Goal: Task Accomplishment & Management: Manage account settings

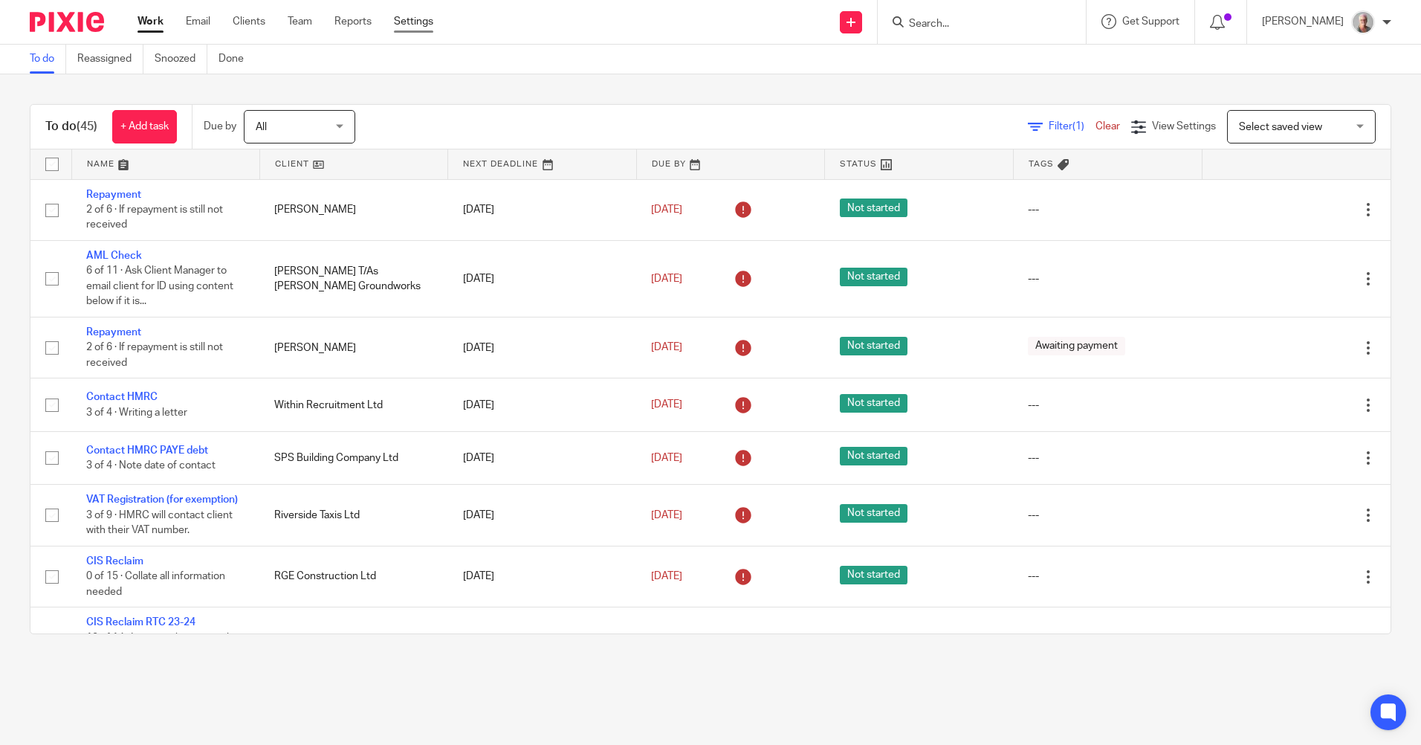
click at [418, 22] on link "Settings" at bounding box center [413, 21] width 39 height 15
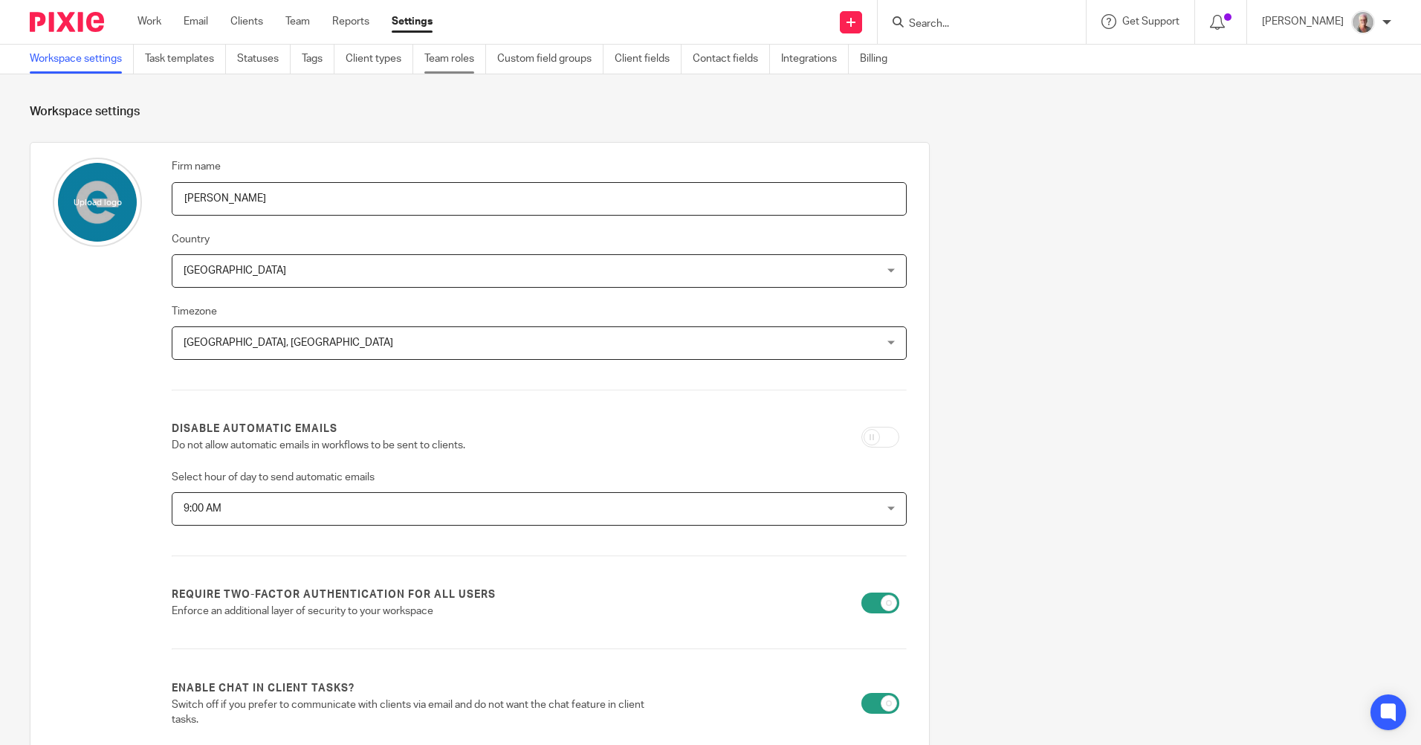
click at [451, 61] on link "Team roles" at bounding box center [455, 59] width 62 height 29
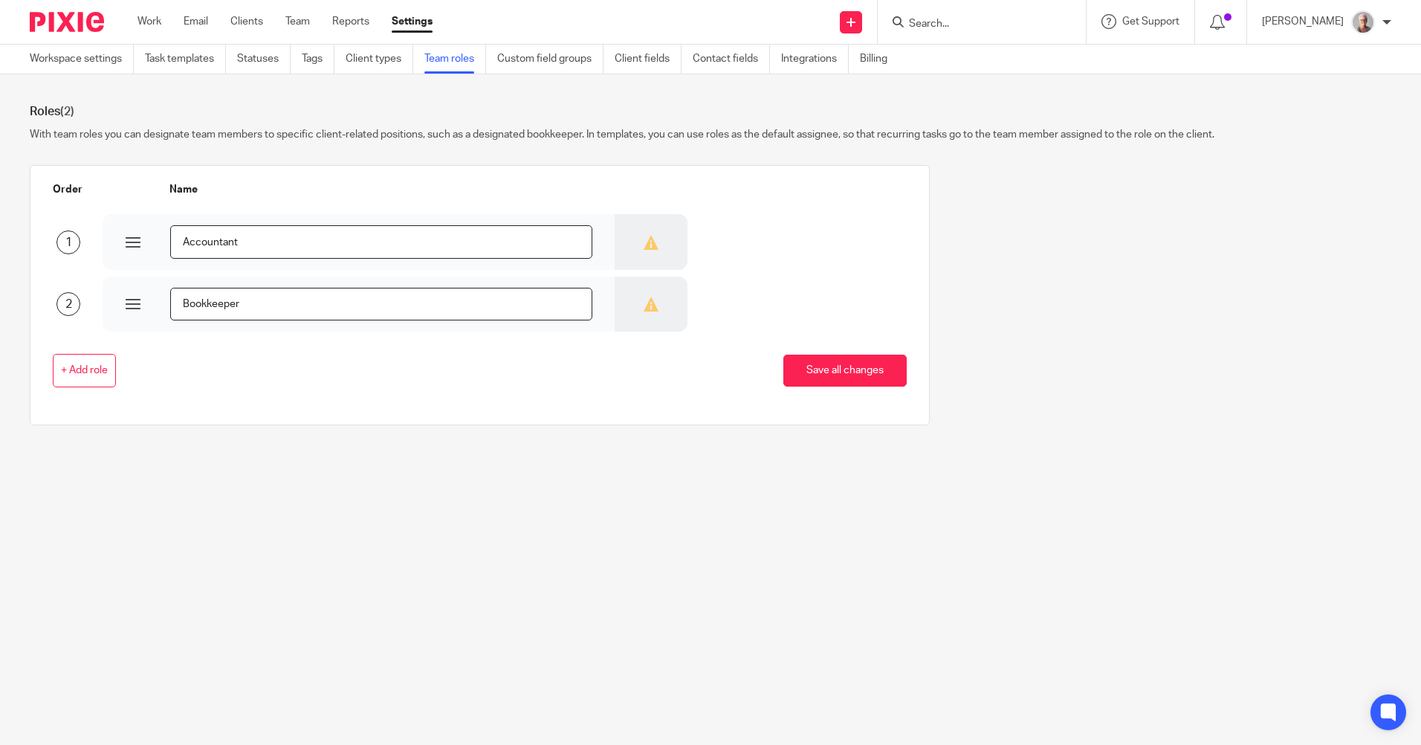
click at [1386, 25] on div at bounding box center [1387, 22] width 9 height 9
click at [1342, 258] on div "Order Name 1 Accountant 2 Bookkeeper + Add role Save all changes" at bounding box center [699, 306] width 1385 height 282
click at [303, 25] on link "Team" at bounding box center [297, 21] width 25 height 15
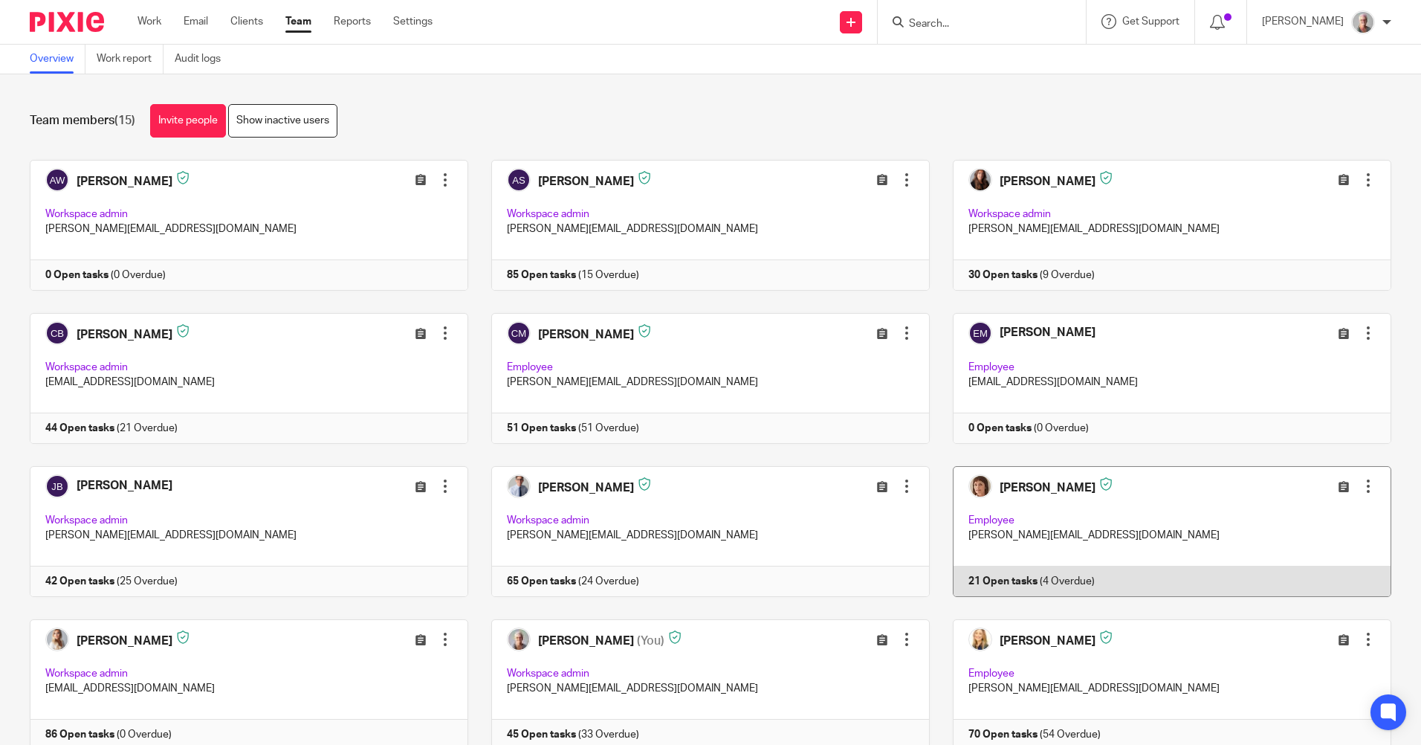
click at [1361, 486] on div at bounding box center [1368, 486] width 15 height 15
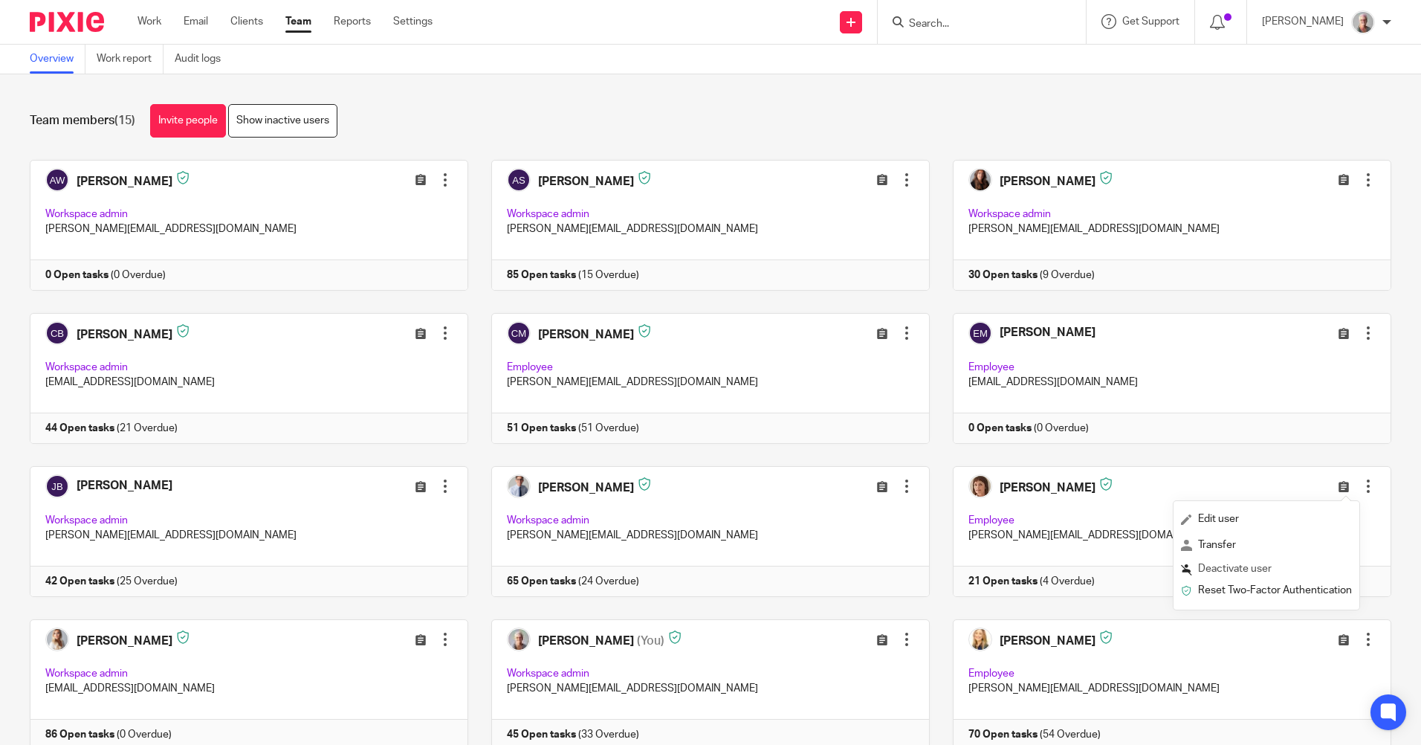
click at [1230, 568] on span "Deactivate user" at bounding box center [1235, 568] width 74 height 10
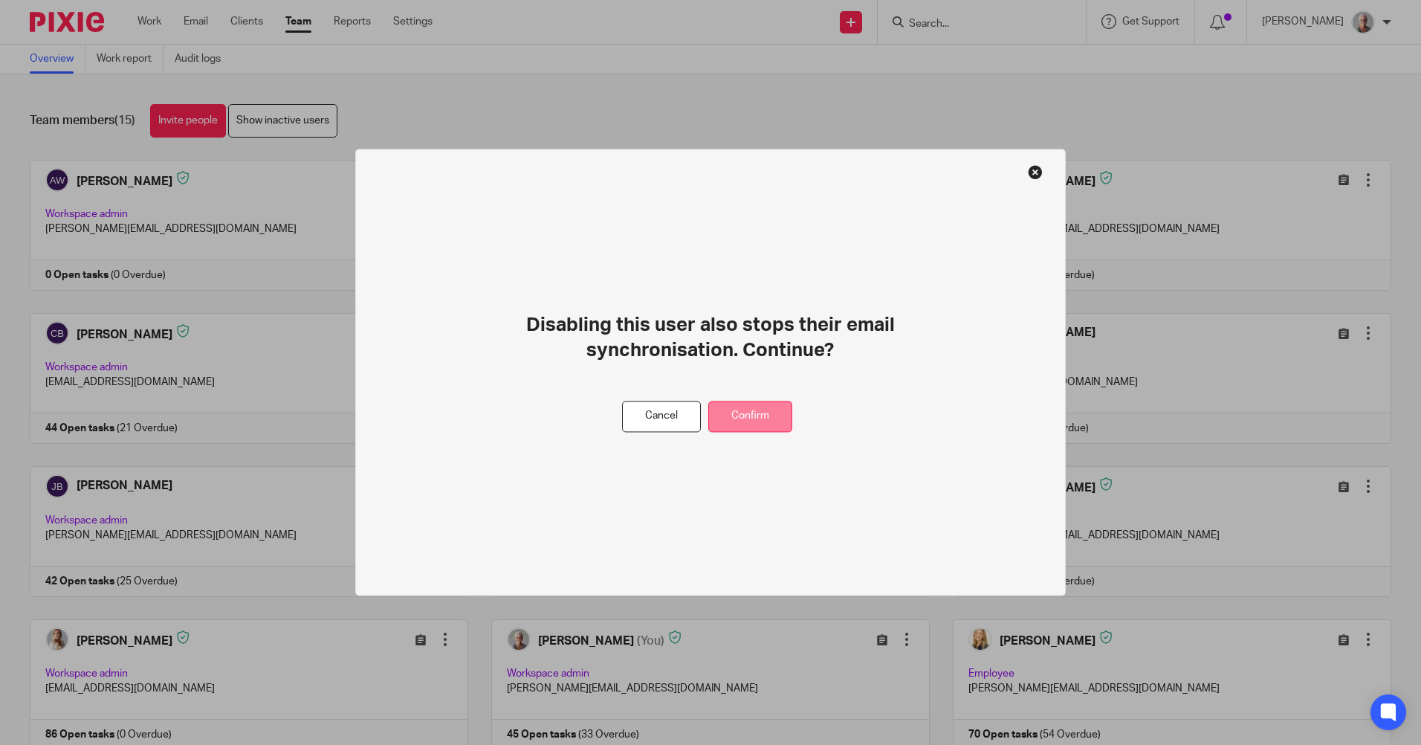
click at [750, 415] on button "Confirm" at bounding box center [750, 417] width 84 height 32
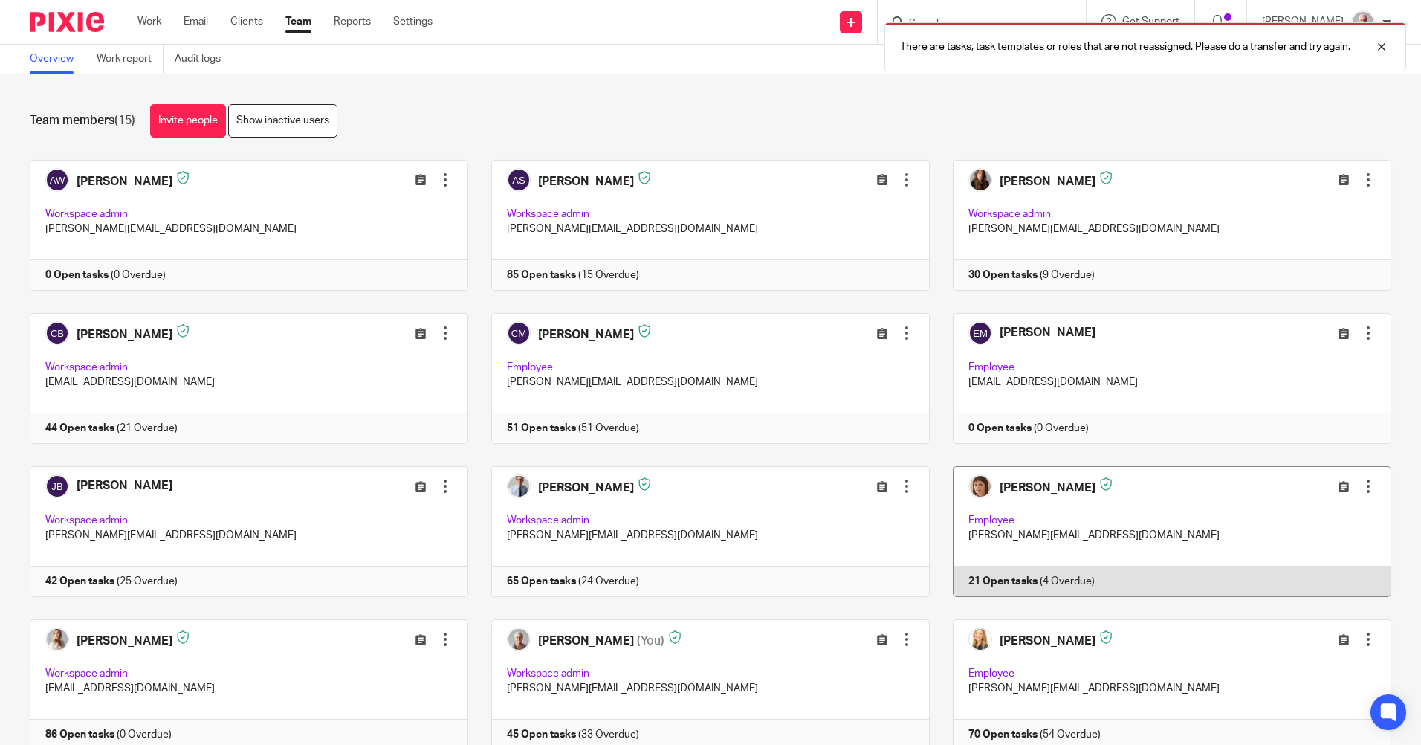
click at [1009, 578] on link at bounding box center [1161, 531] width 462 height 131
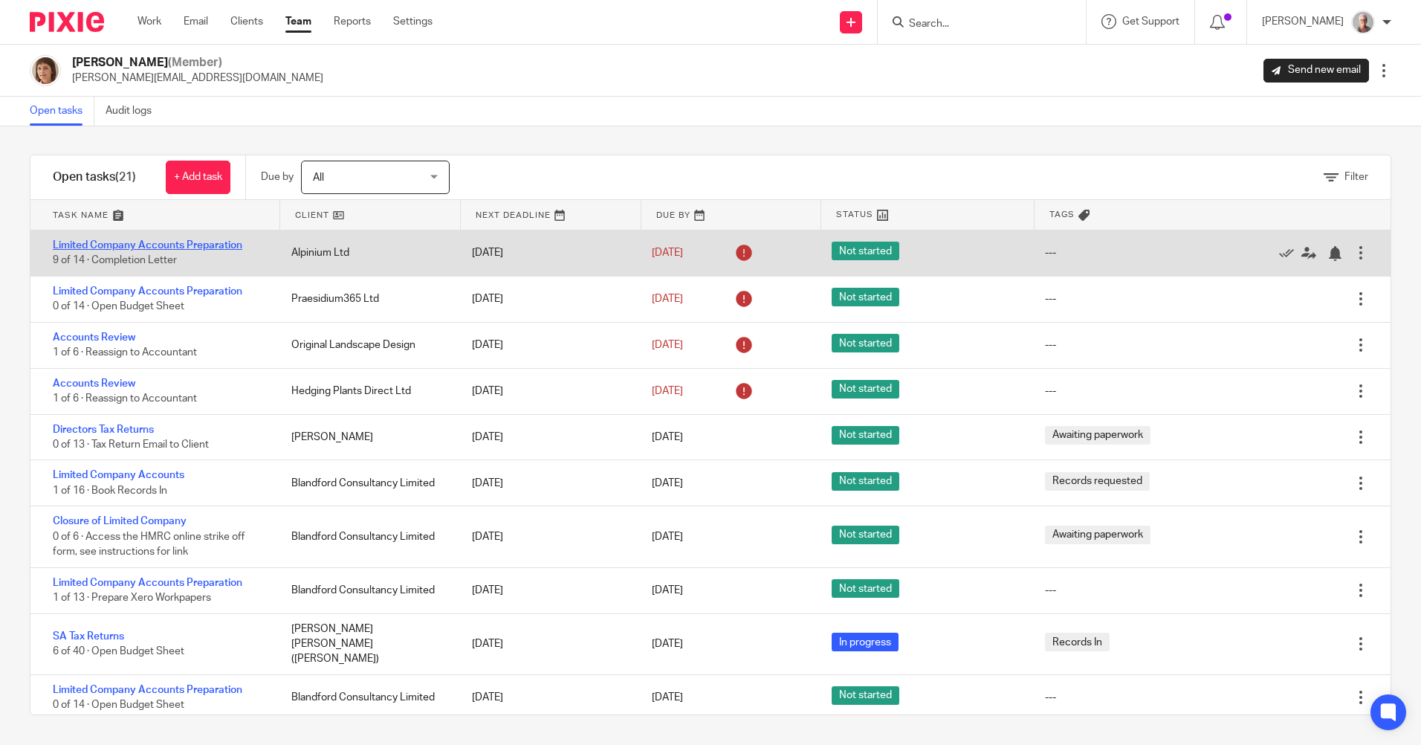
click at [184, 245] on link "Limited Company Accounts Preparation" at bounding box center [148, 245] width 190 height 10
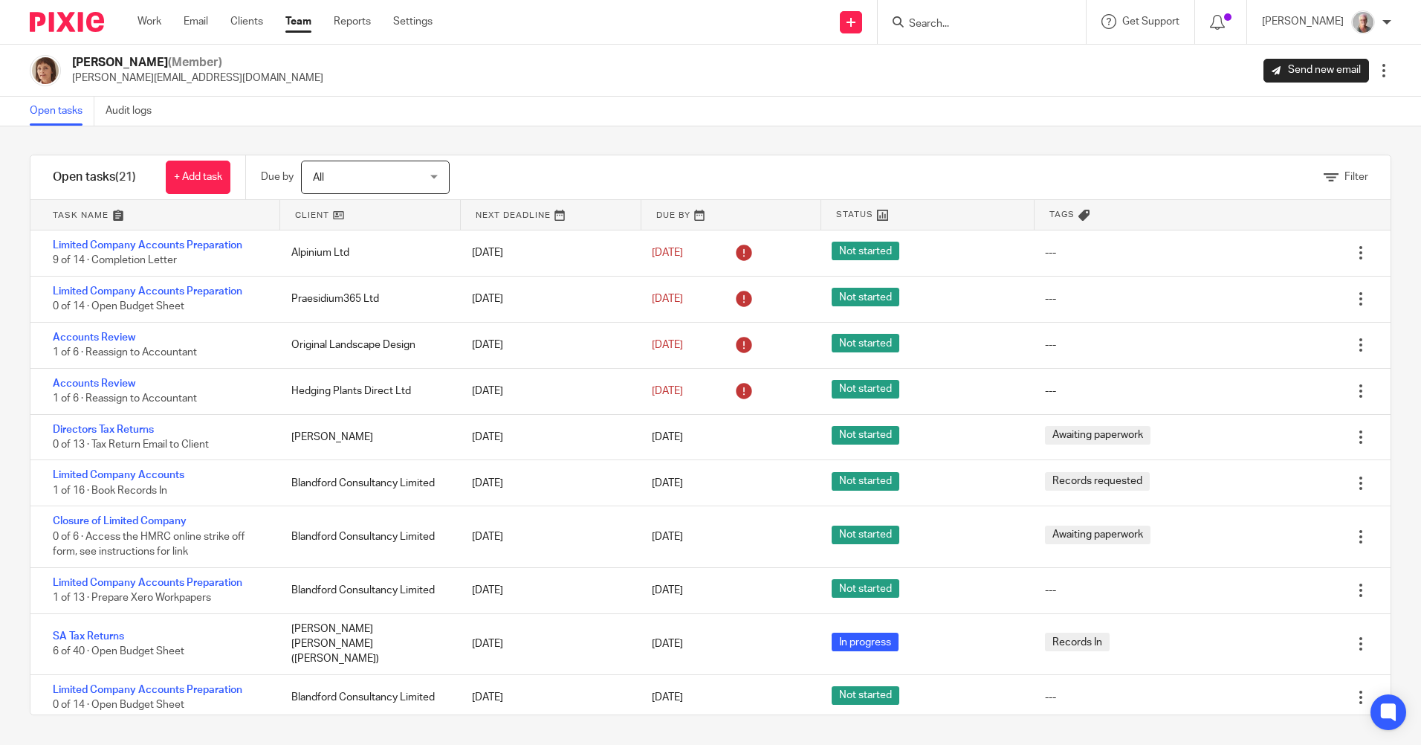
click at [952, 25] on input "Search" at bounding box center [975, 24] width 134 height 13
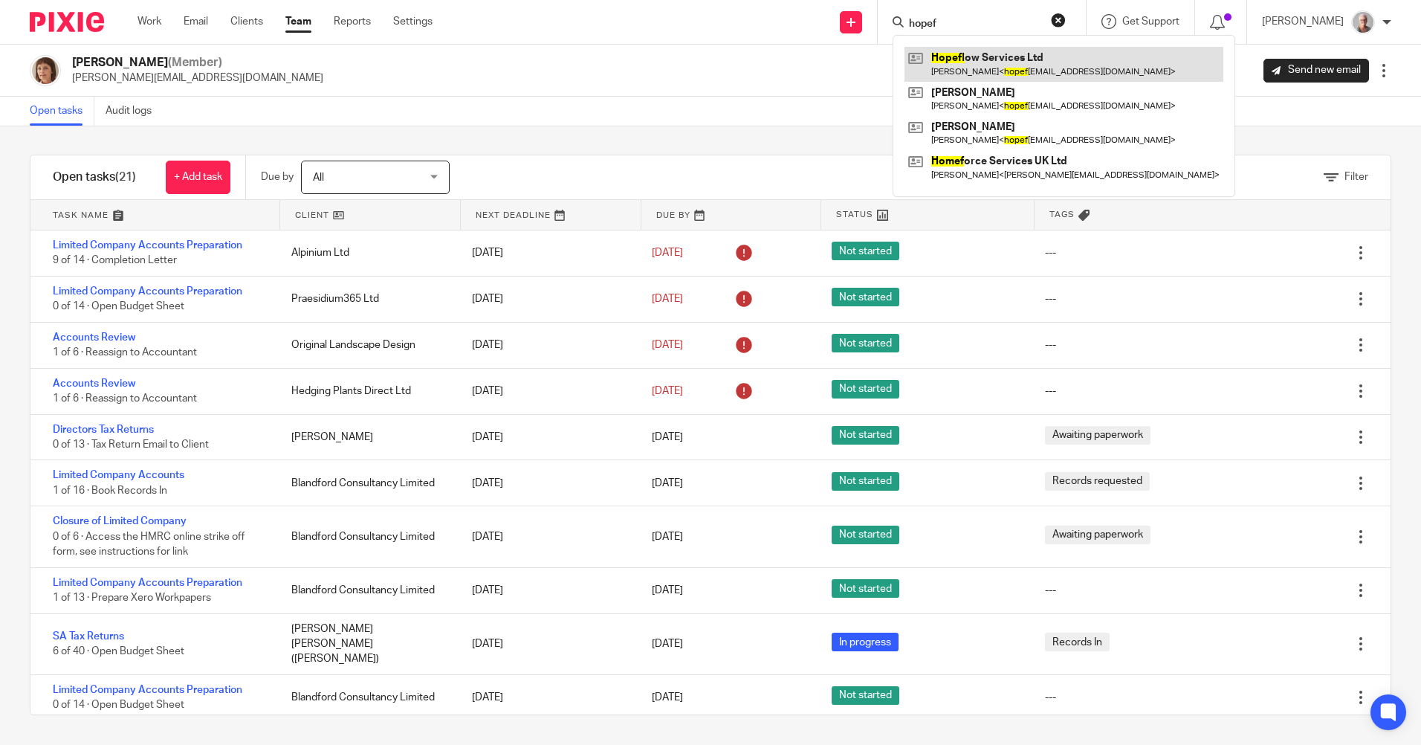
type input "hopef"
click at [1063, 64] on link at bounding box center [1064, 64] width 319 height 34
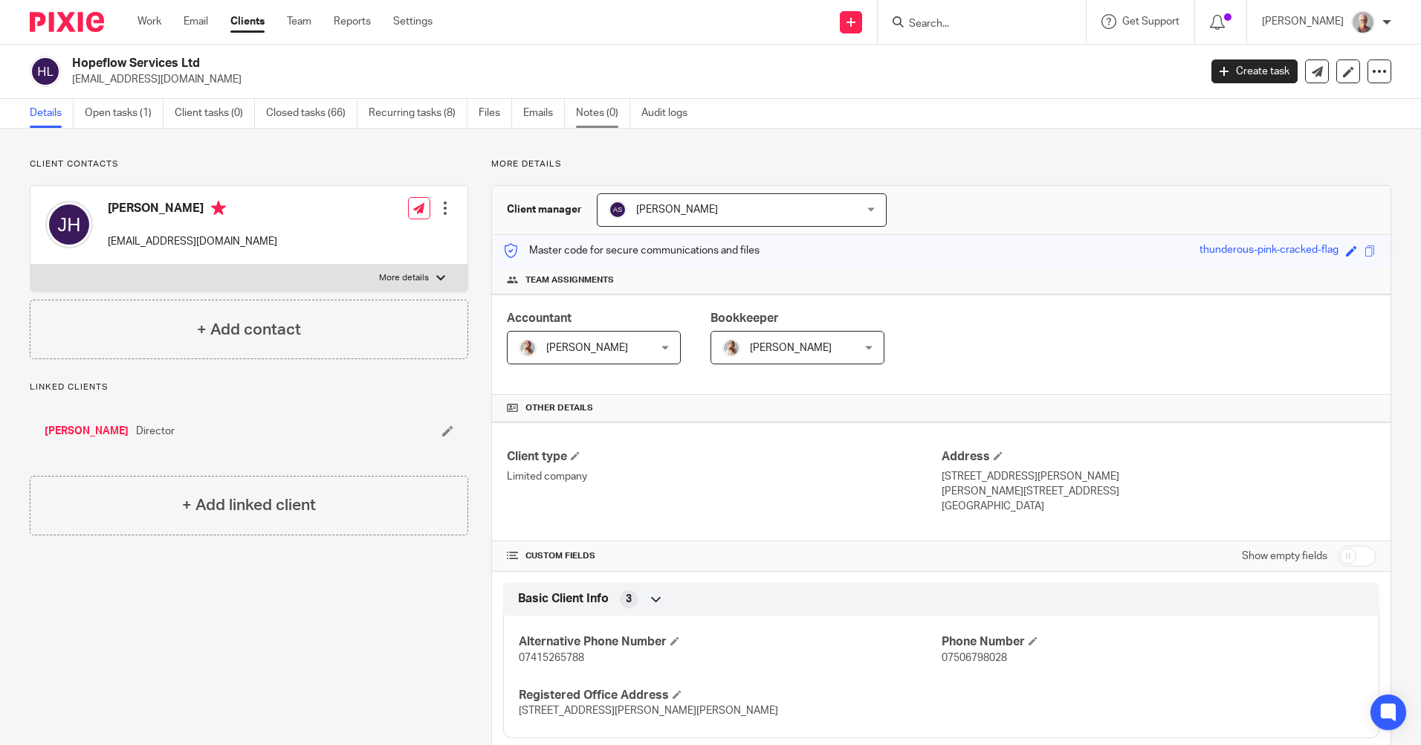
click at [601, 113] on link "Notes (0)" at bounding box center [603, 113] width 54 height 29
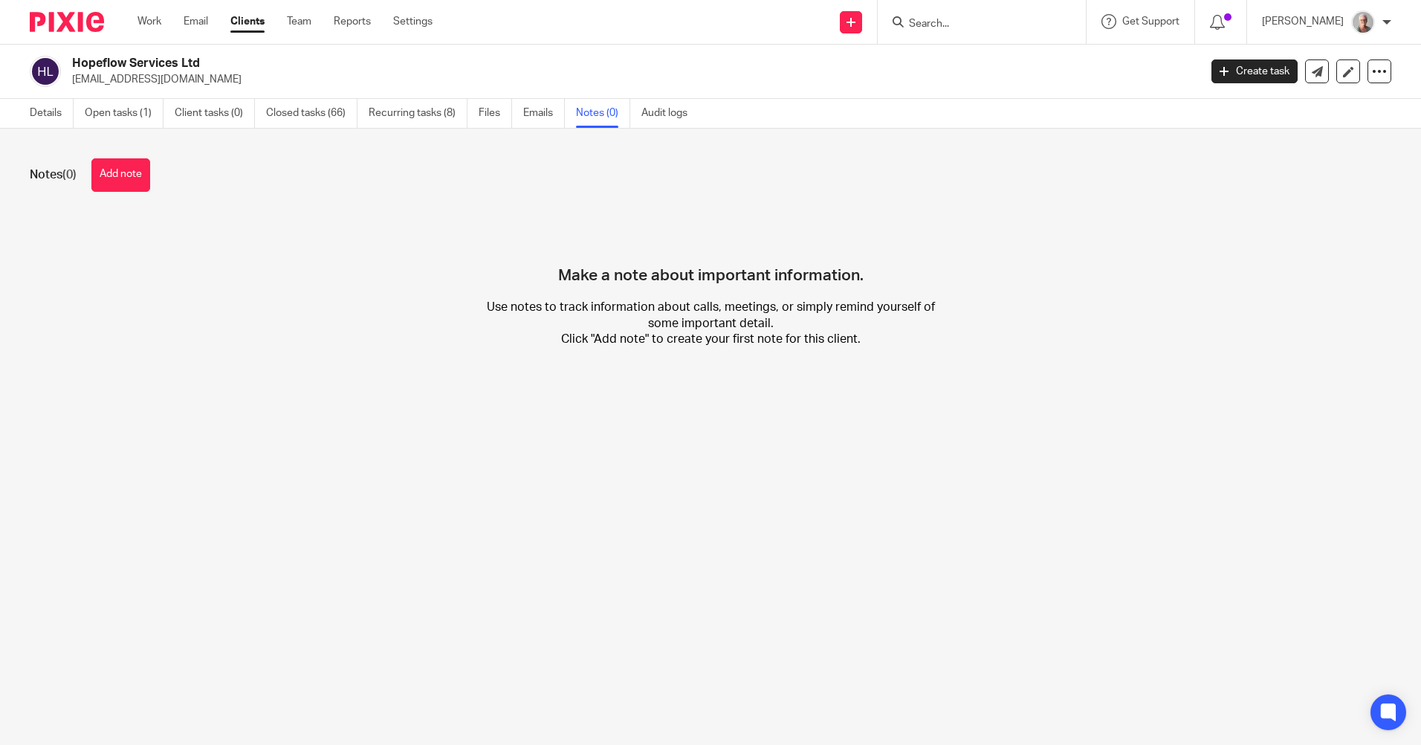
click at [119, 119] on link "Open tasks (1)" at bounding box center [124, 113] width 79 height 29
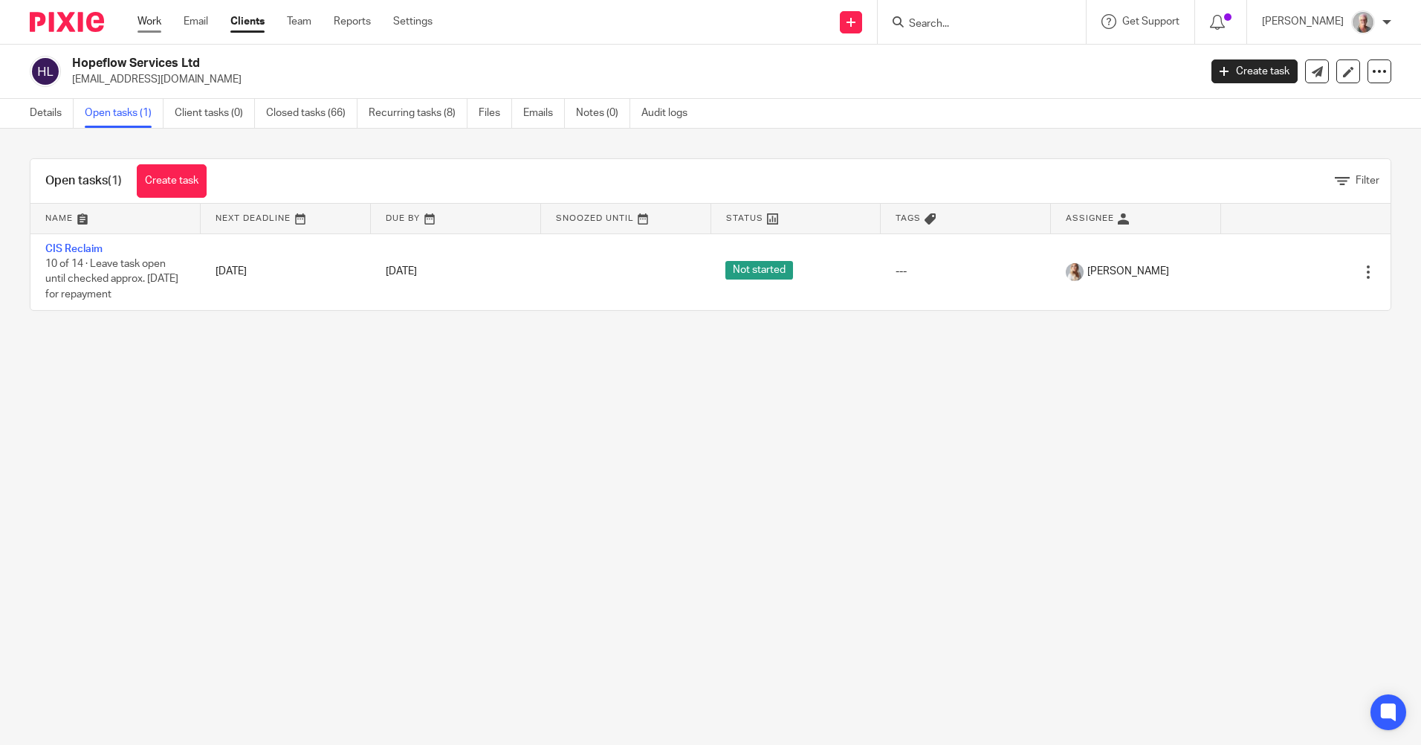
click at [147, 19] on link "Work" at bounding box center [150, 21] width 24 height 15
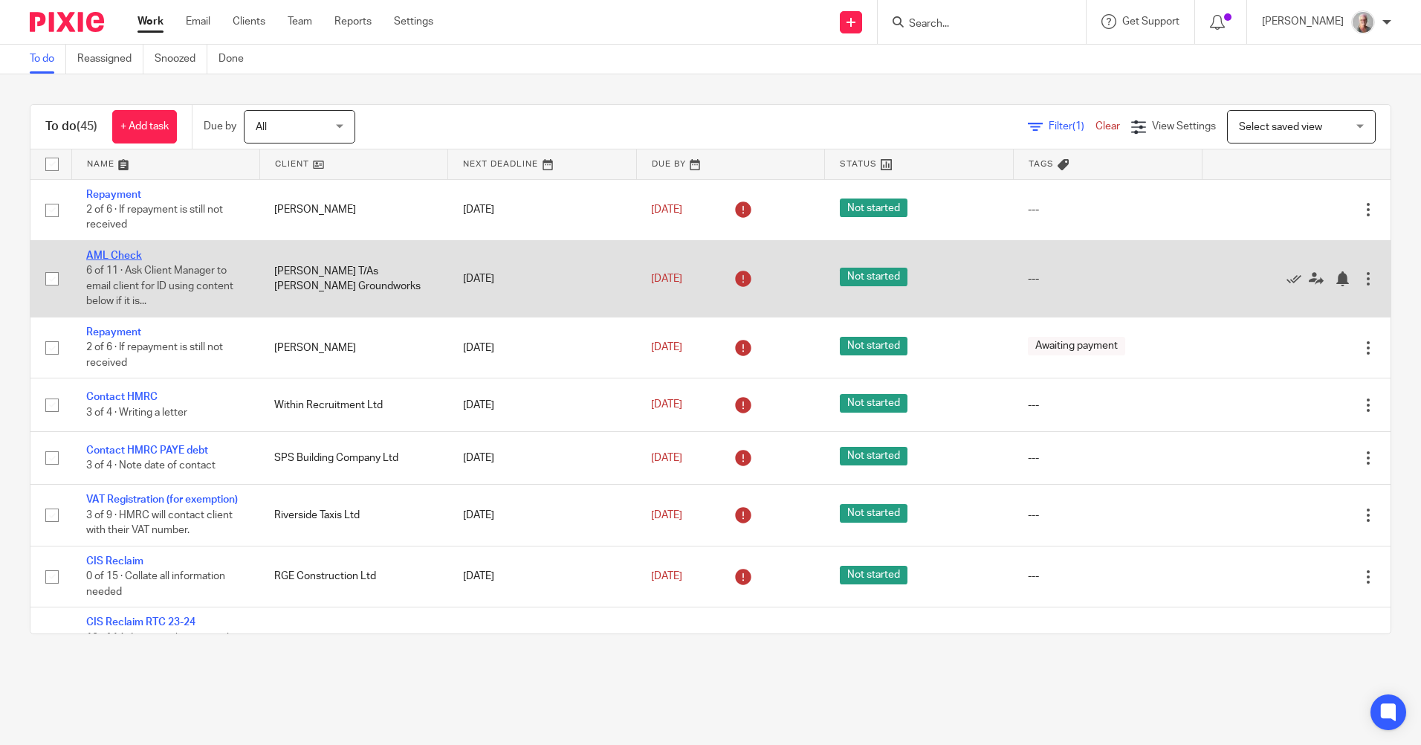
click at [137, 257] on link "AML Check" at bounding box center [114, 255] width 56 height 10
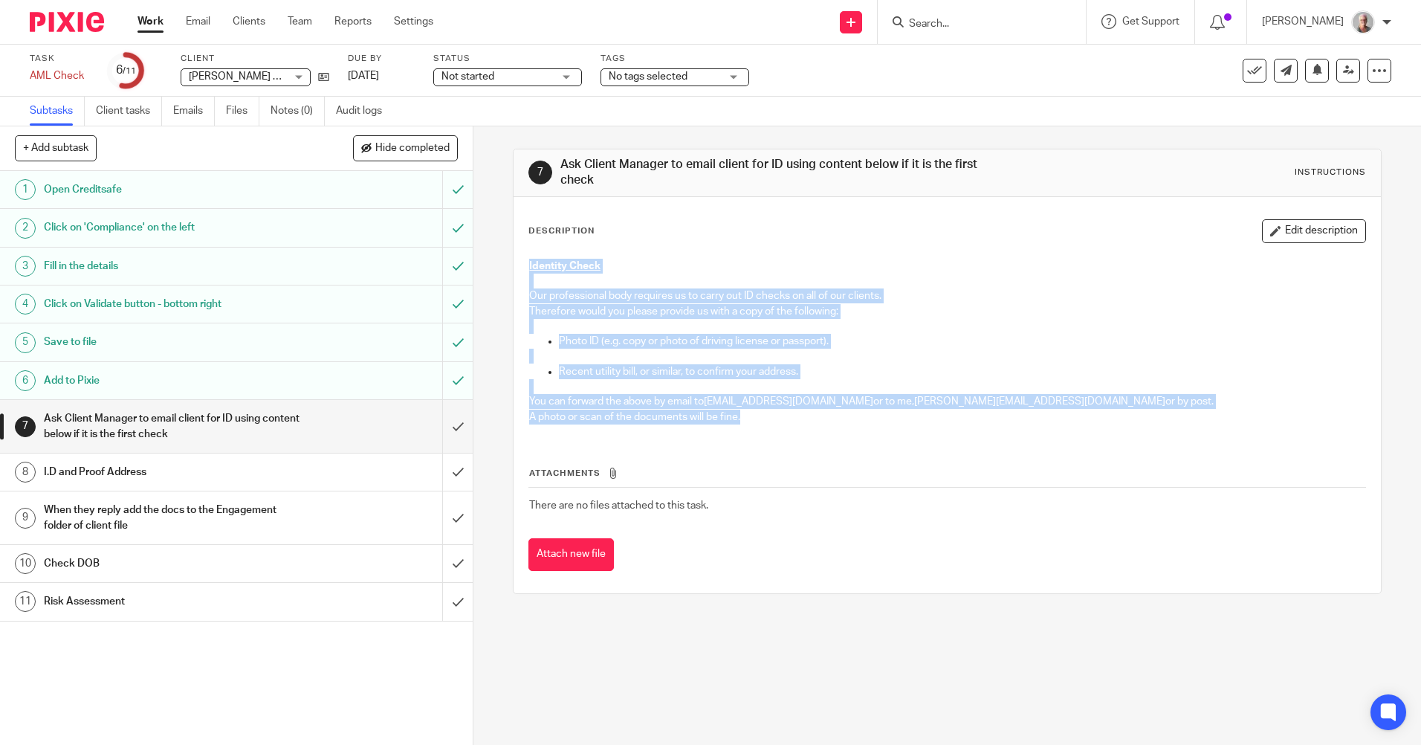
drag, startPoint x: 519, startPoint y: 266, endPoint x: 1114, endPoint y: 418, distance: 614.4
click at [1114, 418] on div "Identity Check Our professional body requires us to carry out ID checks on all …" at bounding box center [947, 343] width 850 height 184
copy div "Identity Check Our professional body requires us to carry out ID checks on all …"
click at [1166, 317] on p "Therefore would you please provide us with a copy of the following:" at bounding box center [946, 311] width 835 height 15
